Goal: Task Accomplishment & Management: Use online tool/utility

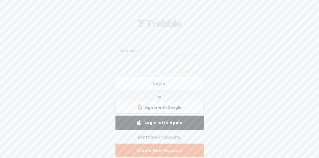
click at [153, 85] on link "Login" at bounding box center [160, 84] width 88 height 14
click at [142, 50] on input "text" at bounding box center [161, 51] width 84 height 10
click at [155, 107] on span "Sign in with Google" at bounding box center [162, 107] width 37 height 5
click at [147, 50] on input "text" at bounding box center [161, 51] width 84 height 10
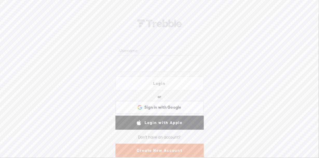
click at [198, 66] on span at bounding box center [196, 67] width 4 height 4
click at [242, 52] on div "Login or Login with Facebook Sign in with Google Sign in with Google. Opens in …" at bounding box center [159, 86] width 319 height 144
click at [161, 107] on span "Sign in with Google" at bounding box center [162, 107] width 37 height 5
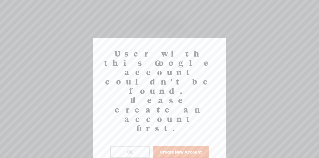
click at [131, 146] on button "OK" at bounding box center [130, 152] width 40 height 12
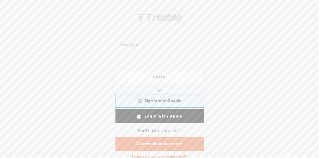
scroll to position [10, 0]
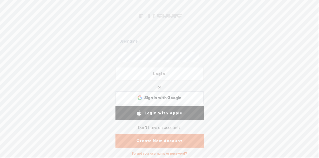
click at [164, 153] on div "Forgot your username or password?" at bounding box center [160, 154] width 60 height 10
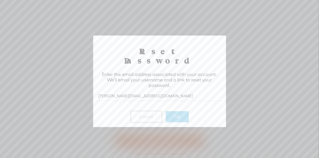
type input "mike@mpower2lead.com"
click at [179, 111] on button "OK" at bounding box center [177, 116] width 23 height 11
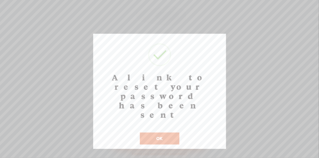
click at [167, 133] on button "OK" at bounding box center [160, 139] width 40 height 12
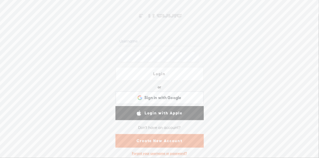
click at [135, 39] on input "text" at bounding box center [161, 41] width 84 height 10
type input "mpalanski"
click at [195, 57] on span at bounding box center [196, 57] width 4 height 4
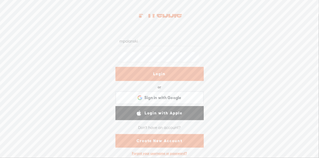
click at [158, 74] on link "Login" at bounding box center [160, 74] width 88 height 14
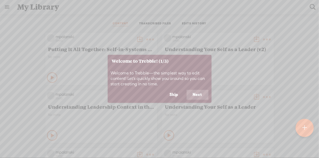
click at [177, 95] on button "Skip" at bounding box center [174, 95] width 21 height 10
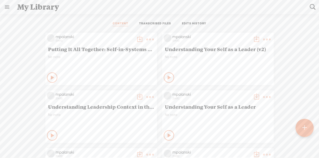
click at [304, 126] on t at bounding box center [305, 127] width 4 height 11
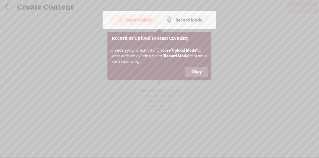
click at [136, 22] on div "Import Mode" at bounding box center [134, 20] width 47 height 13
click at [193, 73] on button "Okay" at bounding box center [197, 72] width 23 height 10
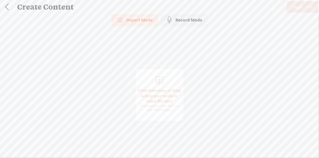
click at [154, 82] on span "Click to browse , or drag & drop your audio or video file here (File duration m…" at bounding box center [159, 95] width 49 height 53
click at [298, 10] on span "Next" at bounding box center [298, 7] width 10 height 13
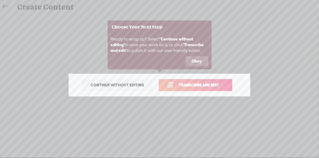
click at [208, 86] on span "Transcribe and edit" at bounding box center [199, 85] width 51 height 6
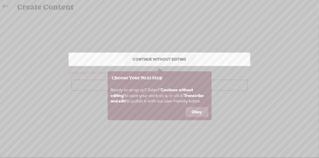
click at [198, 112] on button "Okay" at bounding box center [197, 112] width 23 height 10
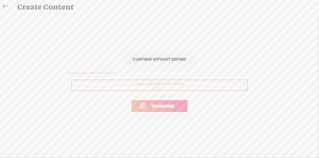
click at [165, 107] on span "Transcribe" at bounding box center [163, 106] width 34 height 6
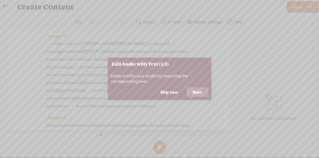
click at [166, 93] on button "Skip tour" at bounding box center [170, 92] width 30 height 10
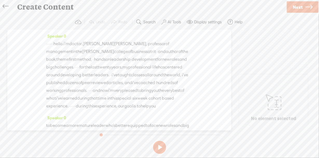
click at [83, 43] on span "doctor." at bounding box center [76, 44] width 14 height 8
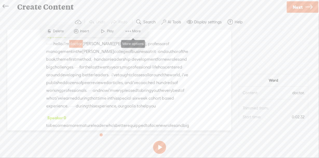
click at [130, 30] on span at bounding box center [128, 31] width 8 height 9
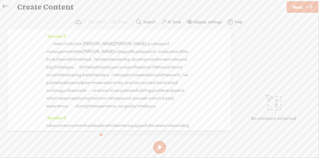
click at [83, 43] on span "doctor." at bounding box center [76, 44] width 14 height 8
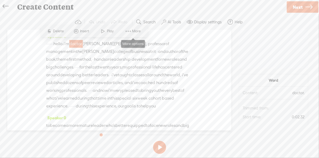
click at [127, 30] on span at bounding box center [128, 31] width 8 height 9
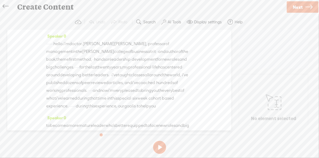
click at [206, 19] on label "Display settings" at bounding box center [208, 21] width 28 height 5
click at [239, 24] on label "Help" at bounding box center [239, 21] width 8 height 5
click at [209, 41] on span "Help center" at bounding box center [203, 40] width 23 height 12
click at [171, 20] on label "AI Tools" at bounding box center [175, 21] width 14 height 5
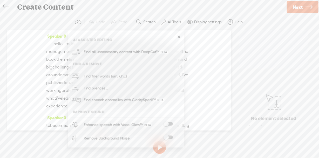
click at [170, 124] on span at bounding box center [168, 124] width 9 height 4
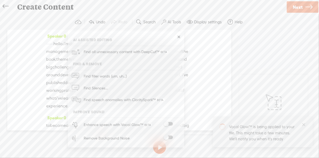
click at [170, 137] on span at bounding box center [168, 138] width 9 height 4
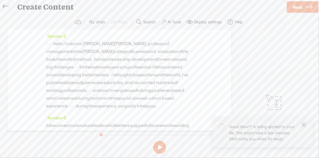
click at [306, 124] on icon "close" at bounding box center [304, 125] width 4 height 4
click at [304, 8] on link "Next" at bounding box center [303, 6] width 32 height 11
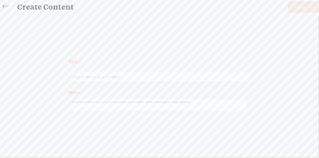
click at [105, 78] on input "text" at bounding box center [161, 77] width 178 height 10
type input "Me1st for Exec Ed 2025 b"
click at [303, 9] on span "Finish" at bounding box center [300, 7] width 12 height 13
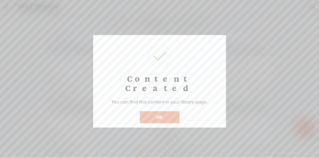
click at [156, 111] on button "OK" at bounding box center [160, 117] width 40 height 12
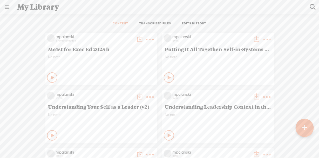
click at [50, 78] on icon at bounding box center [52, 77] width 5 height 5
click at [147, 40] on t at bounding box center [150, 39] width 7 height 7
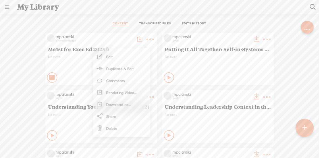
click at [110, 91] on link "Rendering Video..." at bounding box center [122, 93] width 52 height 12
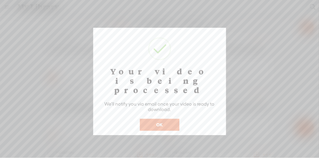
drag, startPoint x: 161, startPoint y: 117, endPoint x: 248, endPoint y: 59, distance: 104.4
click at [161, 119] on button "OK" at bounding box center [160, 125] width 40 height 12
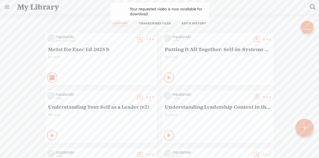
click at [50, 78] on icon at bounding box center [52, 77] width 5 height 5
click at [110, 49] on span "Me1st for Exec Ed 2025 b" at bounding box center [101, 49] width 106 height 6
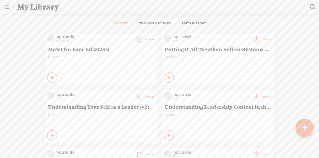
click at [50, 77] on icon at bounding box center [52, 77] width 5 height 5
drag, startPoint x: 48, startPoint y: 75, endPoint x: 58, endPoint y: 73, distance: 10.3
click at [50, 75] on icon at bounding box center [52, 77] width 5 height 5
click at [147, 39] on t at bounding box center [150, 39] width 7 height 7
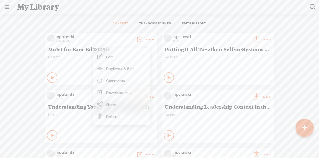
click at [70, 64] on div "No note" at bounding box center [101, 63] width 106 height 16
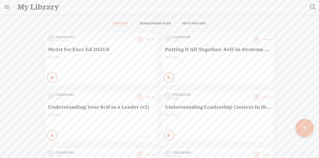
click at [160, 23] on link "TRANSCRIBED FILES" at bounding box center [155, 24] width 32 height 5
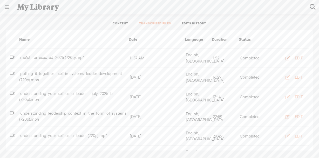
click at [296, 57] on div "EDIT" at bounding box center [299, 58] width 8 height 5
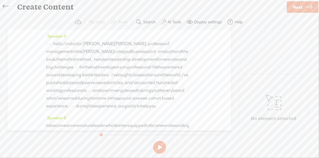
click at [83, 43] on span "doctor." at bounding box center [76, 44] width 14 height 8
click at [3, 6] on icon at bounding box center [6, 7] width 6 height 12
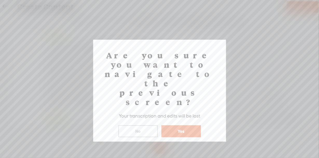
click at [177, 126] on button "Yes" at bounding box center [182, 132] width 40 height 12
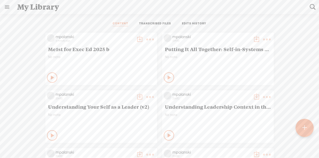
click at [95, 57] on span "No note" at bounding box center [101, 57] width 106 height 4
click at [136, 39] on t at bounding box center [139, 39] width 7 height 7
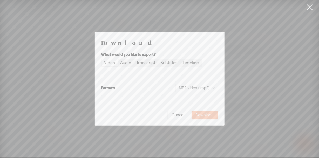
click at [207, 115] on span "Download" at bounding box center [205, 115] width 18 height 5
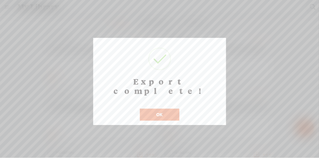
click at [159, 109] on button "OK" at bounding box center [160, 115] width 40 height 12
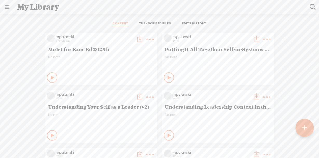
click at [148, 39] on t at bounding box center [150, 39] width 7 height 7
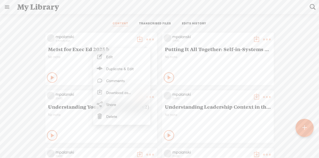
click at [118, 94] on link "Download as..." at bounding box center [122, 93] width 52 height 12
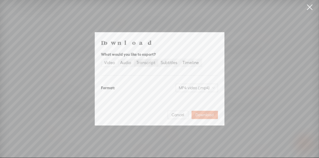
click at [147, 63] on div "Transcript" at bounding box center [146, 62] width 19 height 7
click at [134, 59] on input "Transcript" at bounding box center [134, 59] width 0 height 0
click at [165, 61] on div "Subtitles" at bounding box center [169, 62] width 17 height 7
click at [159, 59] on input "Subtitles" at bounding box center [159, 59] width 0 height 0
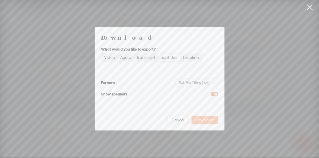
click at [207, 121] on span "Download" at bounding box center [205, 120] width 18 height 5
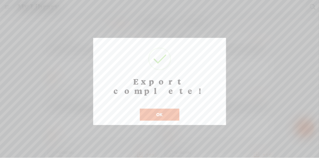
click at [165, 109] on button "OK" at bounding box center [160, 115] width 40 height 12
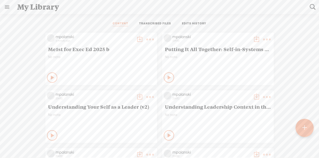
click at [147, 38] on t at bounding box center [150, 39] width 7 height 7
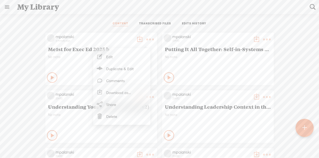
click at [118, 69] on link "Duplicate & Edit" at bounding box center [122, 69] width 52 height 12
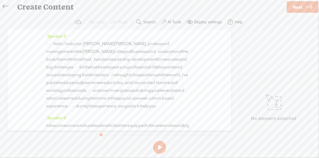
click at [299, 9] on span "Next" at bounding box center [298, 7] width 10 height 13
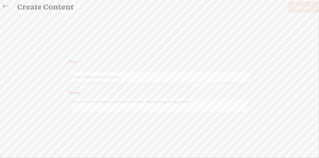
click at [91, 78] on input "text" at bounding box center [161, 77] width 178 height 10
type input "Me1st Exec Ed c"
click at [300, 10] on span "Finish" at bounding box center [300, 7] width 12 height 13
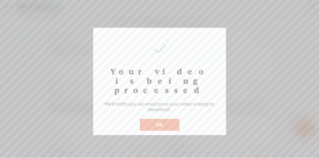
click at [160, 119] on button "OK" at bounding box center [160, 125] width 40 height 12
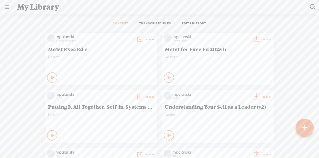
drag, startPoint x: 47, startPoint y: 76, endPoint x: 60, endPoint y: 70, distance: 13.8
click at [50, 76] on icon at bounding box center [52, 77] width 5 height 5
click at [167, 77] on icon at bounding box center [169, 77] width 5 height 5
click at [167, 76] on icon at bounding box center [169, 77] width 5 height 5
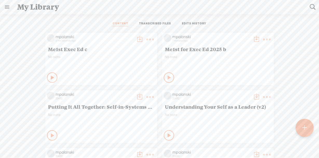
click at [147, 40] on t at bounding box center [150, 39] width 7 height 7
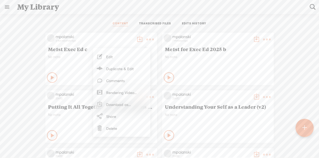
click at [110, 55] on link "Edit" at bounding box center [122, 57] width 52 height 12
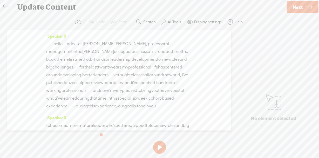
click at [173, 22] on label "AI Tools" at bounding box center [175, 21] width 14 height 5
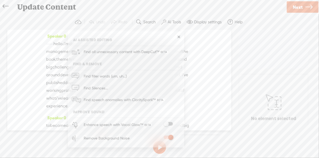
click at [171, 122] on span at bounding box center [168, 124] width 9 height 4
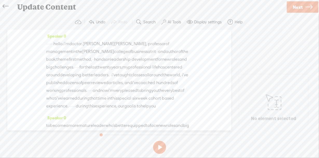
click at [294, 10] on span "Next" at bounding box center [298, 7] width 10 height 13
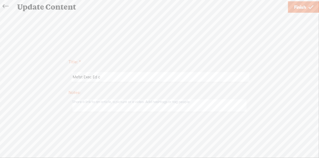
click at [293, 11] on link "Finish" at bounding box center [303, 6] width 31 height 11
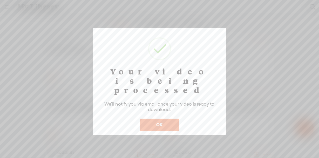
click at [169, 119] on button "OK" at bounding box center [160, 125] width 40 height 12
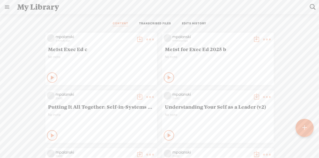
click at [50, 77] on icon at bounding box center [52, 77] width 5 height 5
click at [136, 37] on t at bounding box center [139, 39] width 7 height 7
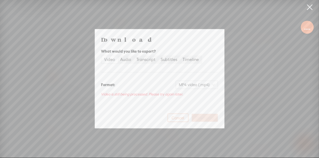
click at [175, 117] on span "Cancel" at bounding box center [178, 118] width 12 height 5
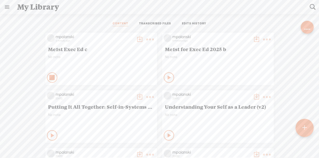
click at [50, 76] on icon at bounding box center [52, 77] width 5 height 5
click at [136, 40] on t at bounding box center [139, 39] width 7 height 7
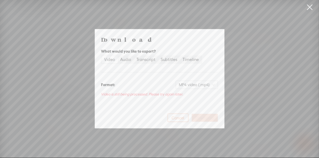
click at [183, 116] on span "Cancel" at bounding box center [178, 118] width 12 height 5
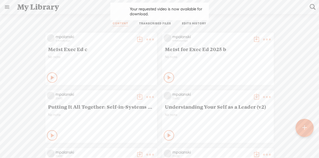
click at [136, 38] on t at bounding box center [139, 39] width 7 height 7
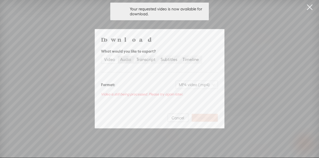
click at [132, 58] on label "Audio" at bounding box center [126, 59] width 16 height 7
click at [118, 56] on input "Audio" at bounding box center [118, 56] width 0 height 0
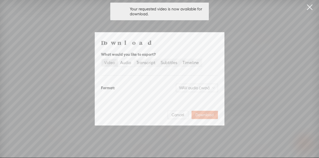
click at [114, 62] on div "Video" at bounding box center [109, 62] width 11 height 7
click at [102, 59] on input "Video" at bounding box center [102, 59] width 0 height 0
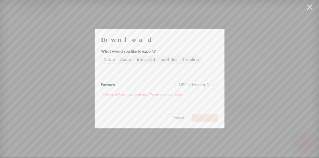
click at [310, 8] on link at bounding box center [310, 7] width 13 height 15
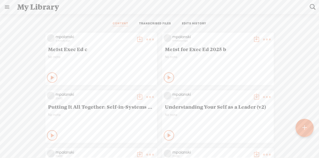
click at [50, 76] on icon at bounding box center [52, 77] width 5 height 5
click at [136, 40] on t at bounding box center [139, 39] width 7 height 7
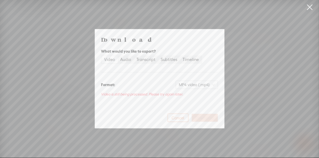
click at [180, 119] on span "Cancel" at bounding box center [178, 118] width 12 height 5
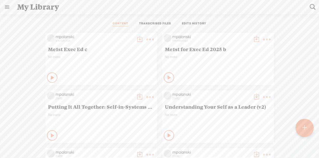
click at [154, 22] on link "TRANSCRIBED FILES" at bounding box center [155, 24] width 32 height 5
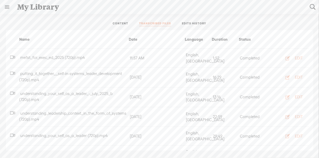
click at [120, 23] on link "CONTENT" at bounding box center [121, 24] width 16 height 5
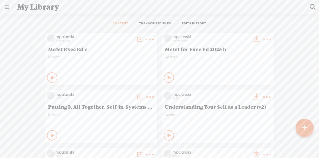
click at [136, 37] on t at bounding box center [139, 39] width 7 height 7
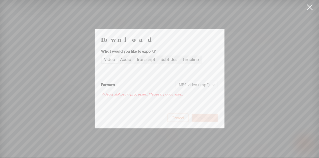
click at [181, 119] on span "Cancel" at bounding box center [178, 118] width 12 height 5
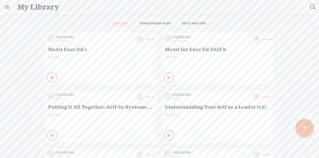
click at [50, 78] on icon at bounding box center [52, 77] width 5 height 5
click at [147, 40] on t at bounding box center [150, 39] width 7 height 7
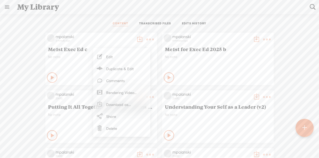
click at [119, 94] on link "Rendering Video..." at bounding box center [122, 93] width 52 height 12
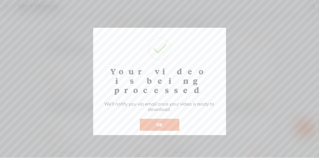
click at [164, 119] on button "OK" at bounding box center [160, 125] width 40 height 12
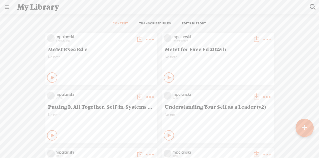
click at [137, 39] on t at bounding box center [139, 39] width 7 height 7
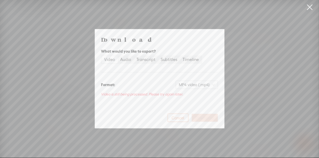
click at [180, 119] on span "Cancel" at bounding box center [178, 118] width 12 height 5
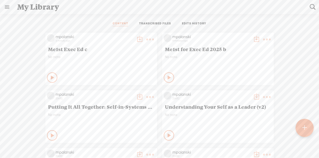
click at [147, 40] on t at bounding box center [150, 39] width 7 height 7
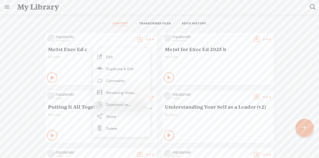
click at [289, 26] on div "CONTENT TRANSCRIBED FILES EDITS HISTORY" at bounding box center [160, 24] width 312 height 12
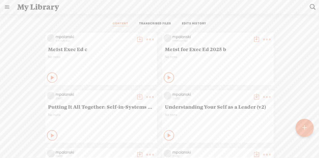
click at [136, 40] on t at bounding box center [139, 39] width 7 height 7
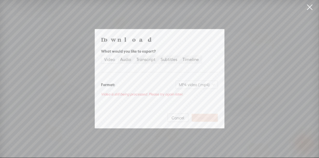
click at [308, 9] on link at bounding box center [310, 7] width 13 height 15
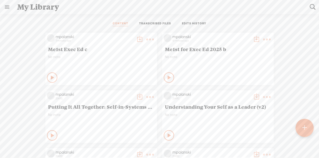
click at [136, 40] on t at bounding box center [139, 39] width 7 height 7
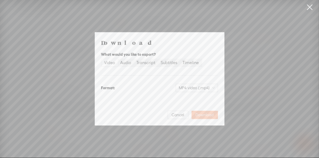
click at [202, 114] on span "Download" at bounding box center [205, 115] width 18 height 5
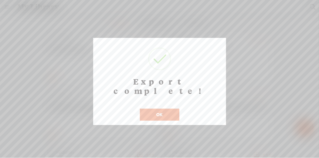
click at [160, 109] on button "OK" at bounding box center [160, 115] width 40 height 12
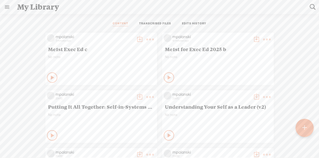
click at [50, 78] on icon at bounding box center [52, 77] width 5 height 5
click at [167, 79] on icon at bounding box center [169, 77] width 5 height 5
click at [167, 76] on icon at bounding box center [169, 77] width 5 height 5
click at [148, 38] on t at bounding box center [150, 39] width 7 height 7
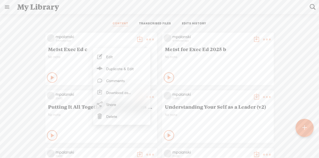
click at [115, 104] on link "Share" at bounding box center [122, 104] width 52 height 12
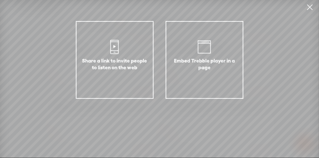
click at [115, 55] on div "Share a link to invite people to listen on the web" at bounding box center [115, 60] width 78 height 78
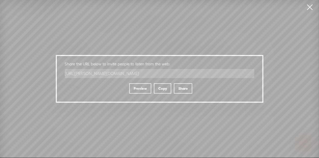
click at [163, 88] on div "Copy" at bounding box center [162, 88] width 17 height 10
click at [310, 8] on link at bounding box center [310, 7] width 13 height 15
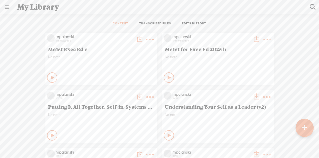
click at [147, 40] on t at bounding box center [150, 39] width 7 height 7
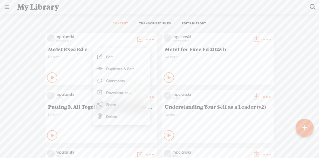
click at [114, 105] on link "Share" at bounding box center [122, 104] width 52 height 12
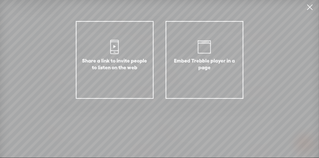
click at [98, 56] on div "Share a link to invite people to listen on the web" at bounding box center [115, 60] width 78 height 78
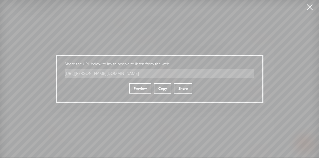
click at [308, 7] on link at bounding box center [310, 7] width 13 height 15
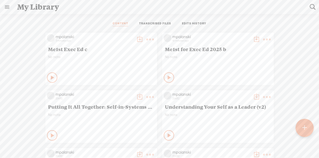
click at [136, 40] on t at bounding box center [139, 39] width 7 height 7
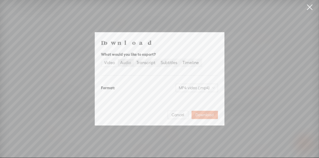
click at [127, 63] on div "Audio" at bounding box center [126, 62] width 11 height 7
click at [118, 59] on input "Audio" at bounding box center [118, 59] width 0 height 0
click at [112, 64] on div "Video" at bounding box center [109, 62] width 11 height 7
click at [102, 59] on input "Video" at bounding box center [102, 59] width 0 height 0
click at [205, 114] on span "Download" at bounding box center [205, 115] width 18 height 5
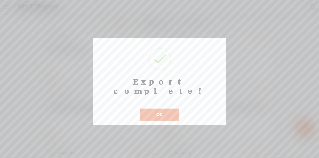
click at [158, 109] on button "OK" at bounding box center [160, 115] width 40 height 12
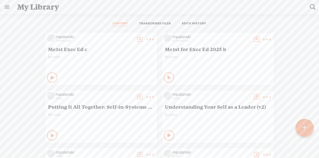
click at [304, 127] on t at bounding box center [305, 128] width 5 height 12
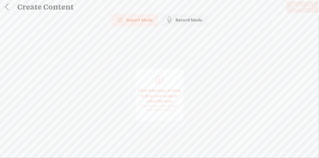
click at [161, 105] on div "(File duration must be less than 90 minutes)" at bounding box center [159, 108] width 43 height 9
click at [304, 5] on link "Next" at bounding box center [303, 6] width 32 height 11
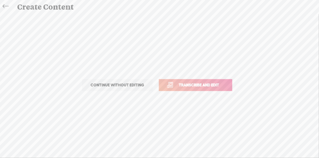
click at [129, 83] on span "Continue without editing" at bounding box center [117, 85] width 64 height 7
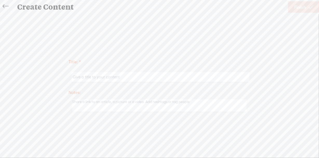
click at [107, 78] on input "text" at bounding box center [161, 77] width 178 height 10
type input "Me1st Exec Ed d"
click at [298, 8] on span "Finish" at bounding box center [300, 7] width 12 height 13
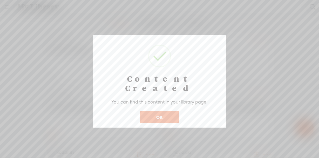
click at [164, 111] on button "OK" at bounding box center [160, 117] width 40 height 12
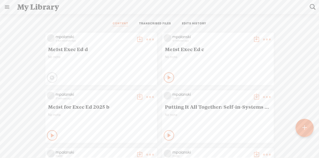
click at [147, 40] on t at bounding box center [150, 39] width 7 height 7
click at [114, 91] on link "Delete" at bounding box center [122, 93] width 52 height 12
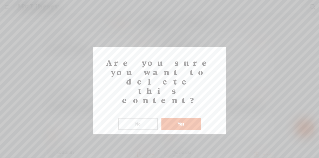
click at [176, 118] on button "Yes" at bounding box center [182, 124] width 40 height 12
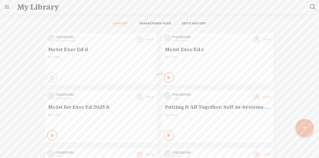
click at [305, 128] on t at bounding box center [305, 127] width 4 height 11
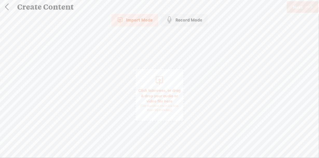
click at [162, 90] on span "browse" at bounding box center [160, 90] width 14 height 5
click at [300, 9] on span "Next" at bounding box center [298, 7] width 10 height 13
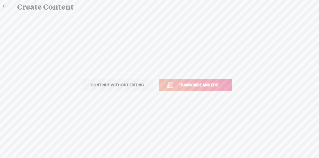
click at [190, 82] on span "Transcribe and edit" at bounding box center [199, 85] width 51 height 6
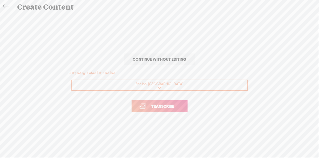
click at [166, 107] on span "Transcribe" at bounding box center [163, 106] width 34 height 6
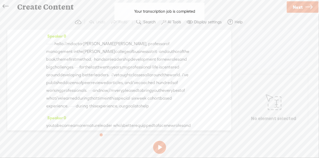
click at [173, 21] on div "Your transcription job is completed Your transcription job is completed" at bounding box center [160, 11] width 90 height 20
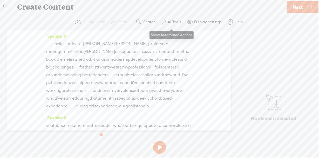
click at [172, 21] on label "AI Tools" at bounding box center [175, 21] width 14 height 5
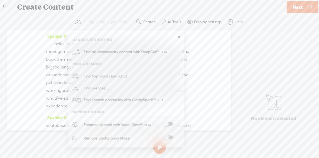
click at [171, 124] on span at bounding box center [168, 124] width 9 height 4
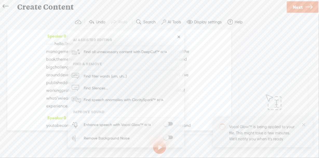
drag, startPoint x: 172, startPoint y: 138, endPoint x: 206, endPoint y: 128, distance: 35.7
click at [172, 137] on span at bounding box center [168, 138] width 9 height 4
click at [307, 125] on div "Vocal Glow™ is being applied to your file. This might take a few minutes. We'll…" at bounding box center [263, 132] width 100 height 31
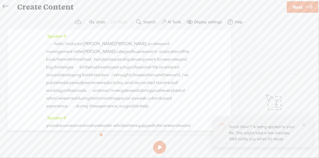
click at [298, 12] on div "Use text-to-audio Use voice actor Record From This Browser Use pre-recorded aud…" at bounding box center [302, 7] width 33 height 14
click at [306, 123] on icon "close" at bounding box center [304, 124] width 3 height 3
click at [297, 9] on span "Next" at bounding box center [298, 7] width 10 height 13
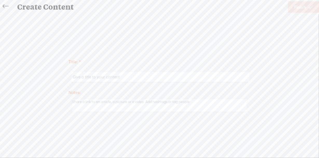
click at [114, 77] on input "text" at bounding box center [161, 77] width 178 height 10
type input "Me1st Exec Ed e"
click at [303, 9] on span "Finish" at bounding box center [300, 7] width 12 height 13
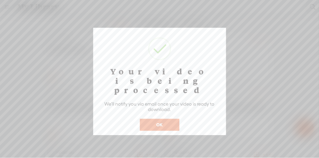
click at [159, 119] on button "OK" at bounding box center [160, 125] width 40 height 12
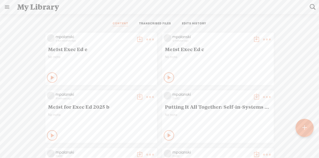
click at [50, 78] on icon at bounding box center [52, 77] width 5 height 5
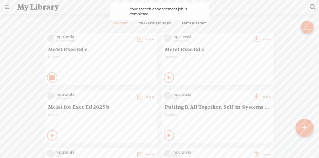
click at [50, 76] on icon at bounding box center [52, 77] width 5 height 5
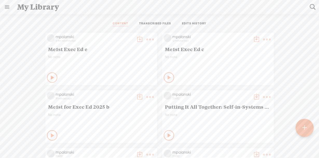
click at [50, 78] on icon at bounding box center [52, 77] width 5 height 5
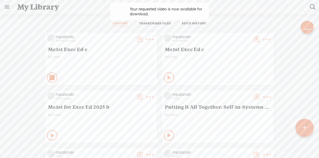
click at [50, 77] on icon at bounding box center [52, 77] width 5 height 5
